Goal: Task Accomplishment & Management: Manage account settings

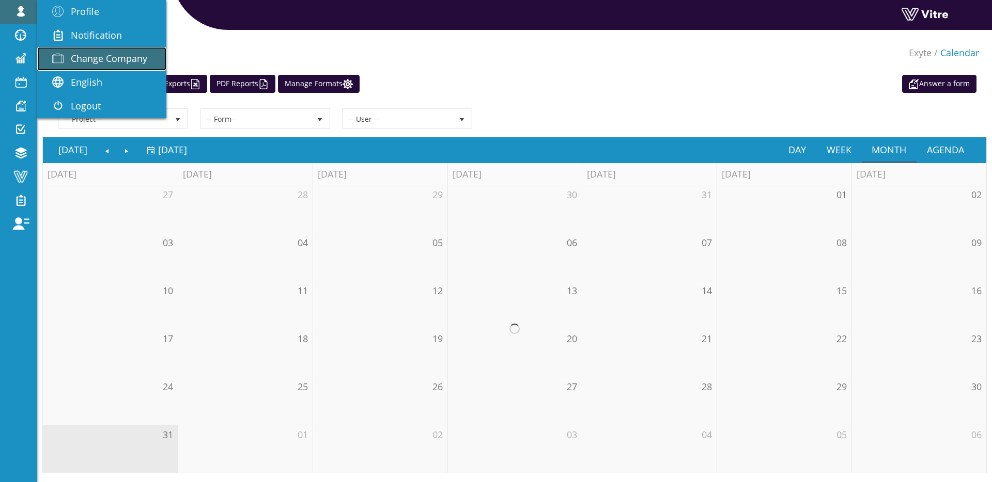
click at [119, 53] on span "Change Company" at bounding box center [109, 58] width 76 height 12
click at [129, 59] on span "Change Company" at bounding box center [109, 58] width 76 height 12
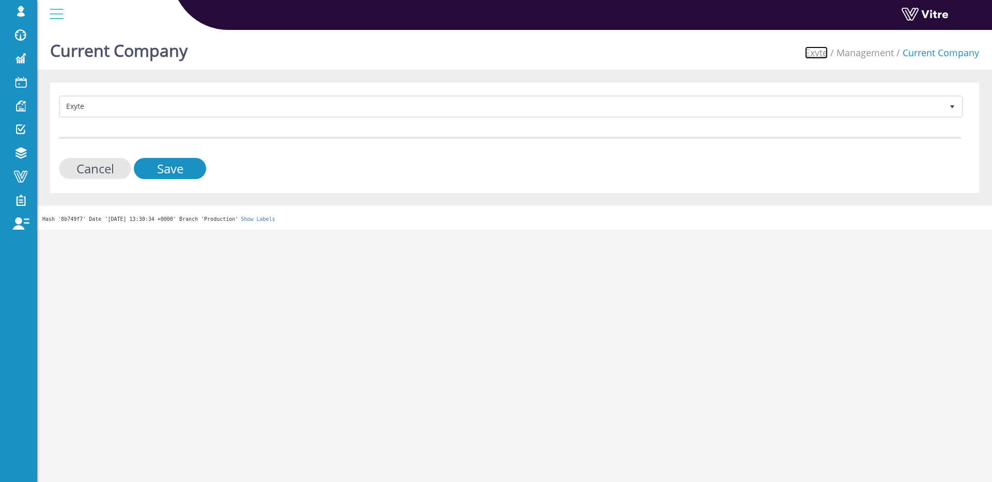
click at [823, 55] on link "Exyte" at bounding box center [816, 52] width 23 height 12
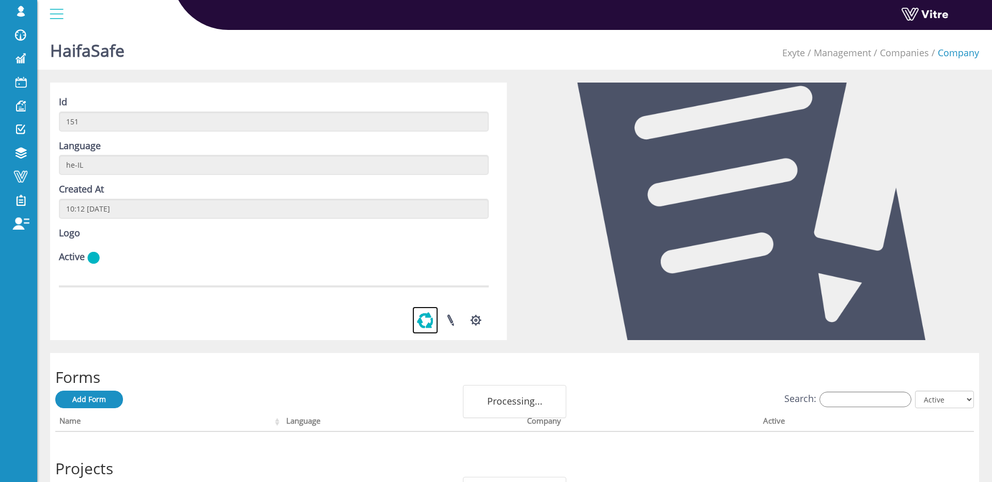
click at [426, 334] on link at bounding box center [425, 320] width 26 height 27
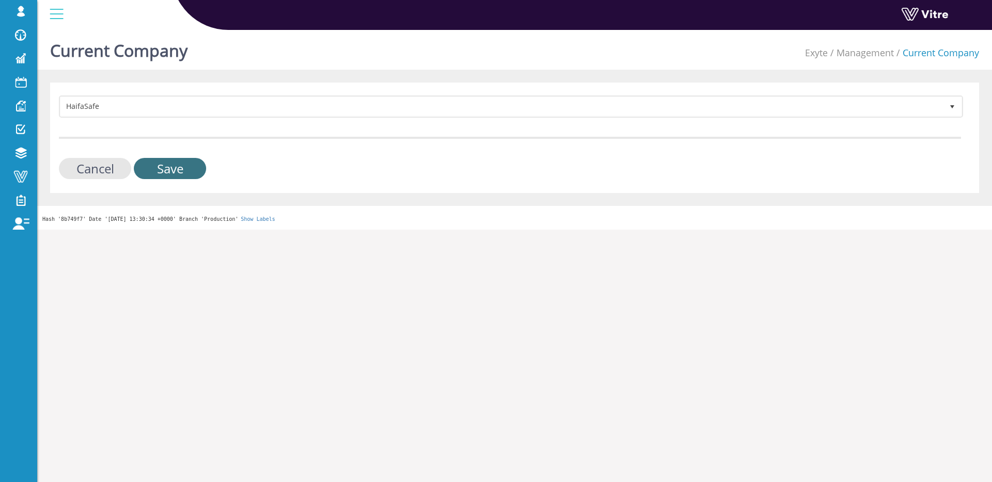
click at [186, 178] on div "HaifaSafe 151 Cancel Save" at bounding box center [514, 138] width 929 height 111
click at [199, 165] on input "Save" at bounding box center [170, 168] width 72 height 21
